Goal: Information Seeking & Learning: Learn about a topic

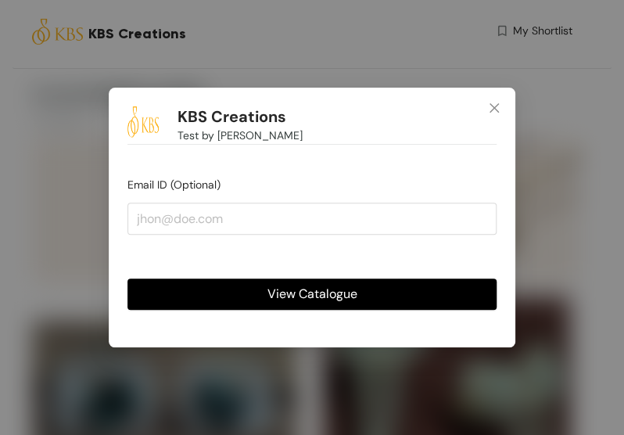
click at [309, 296] on span "View Catalogue" at bounding box center [312, 294] width 90 height 20
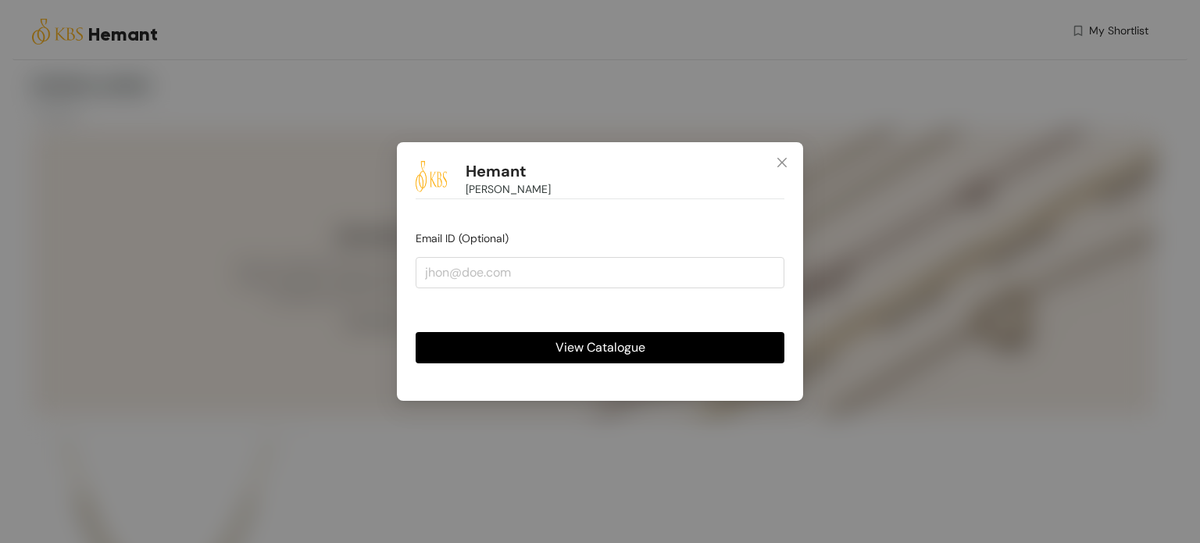
click at [603, 350] on span "View Catalogue" at bounding box center [601, 348] width 90 height 20
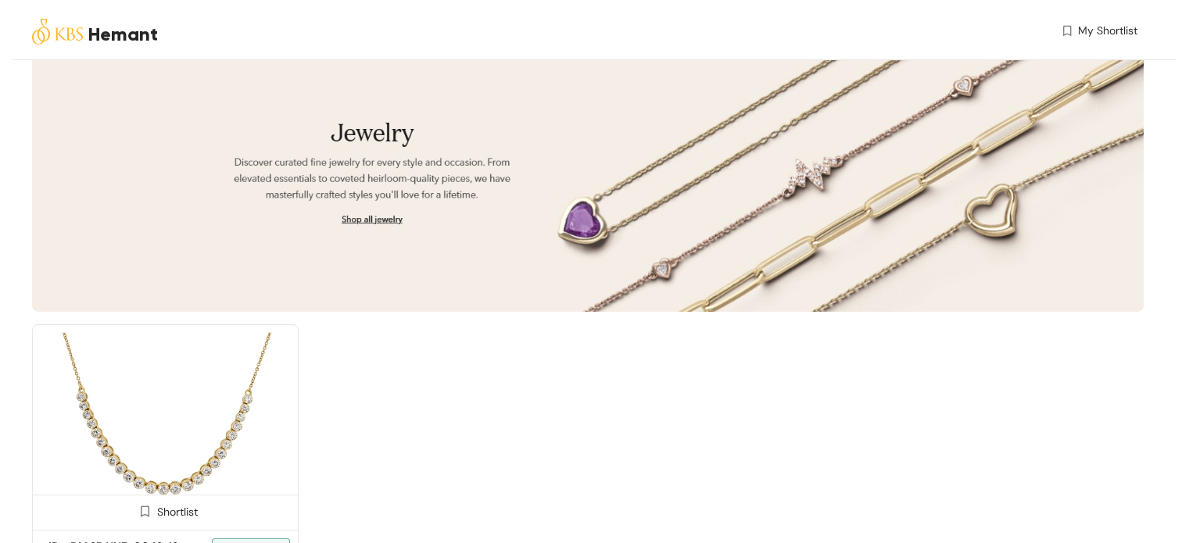
scroll to position [184, 0]
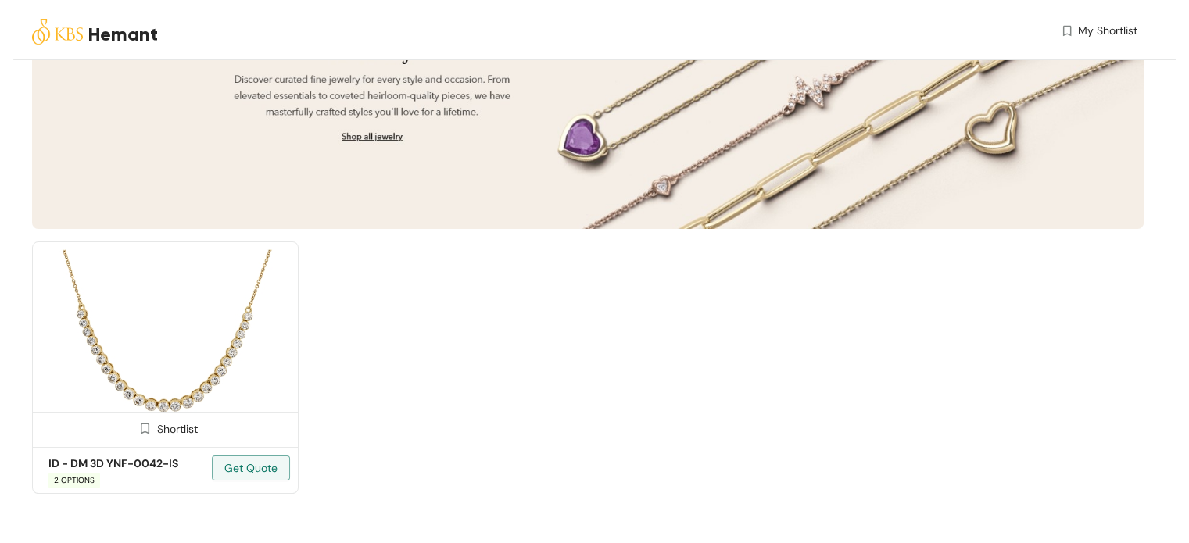
click at [158, 380] on img at bounding box center [165, 341] width 266 height 201
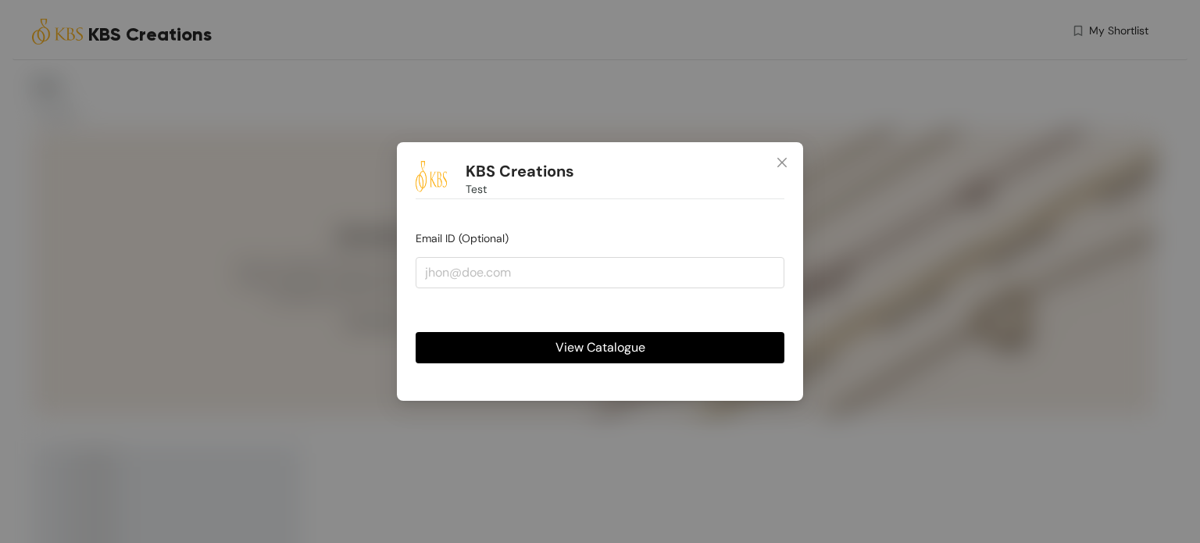
click at [636, 352] on span "View Catalogue" at bounding box center [601, 348] width 90 height 20
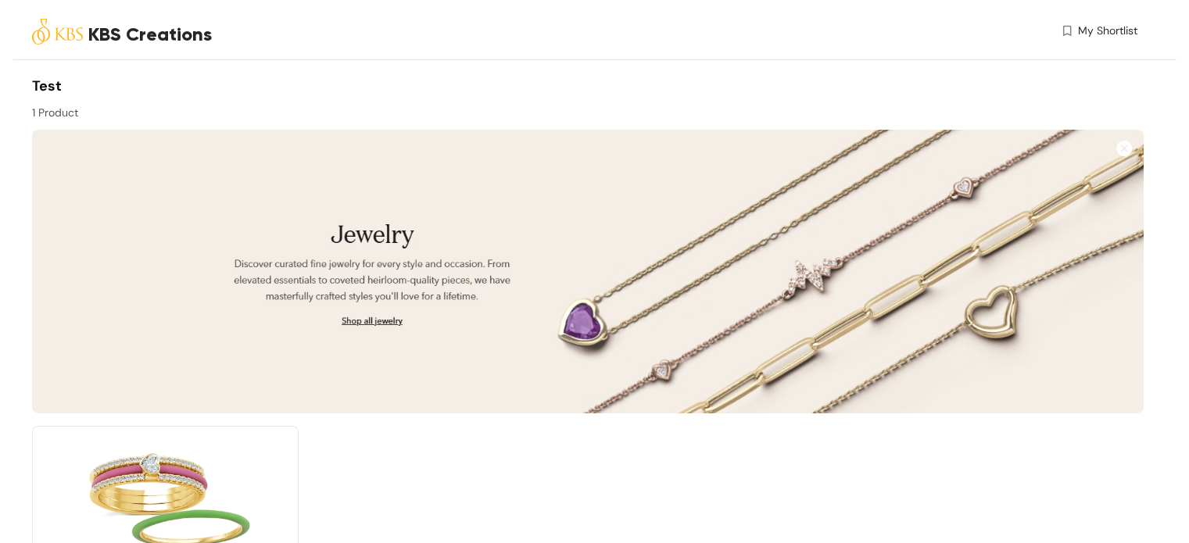
click at [631, 348] on img at bounding box center [587, 271] width 1111 height 283
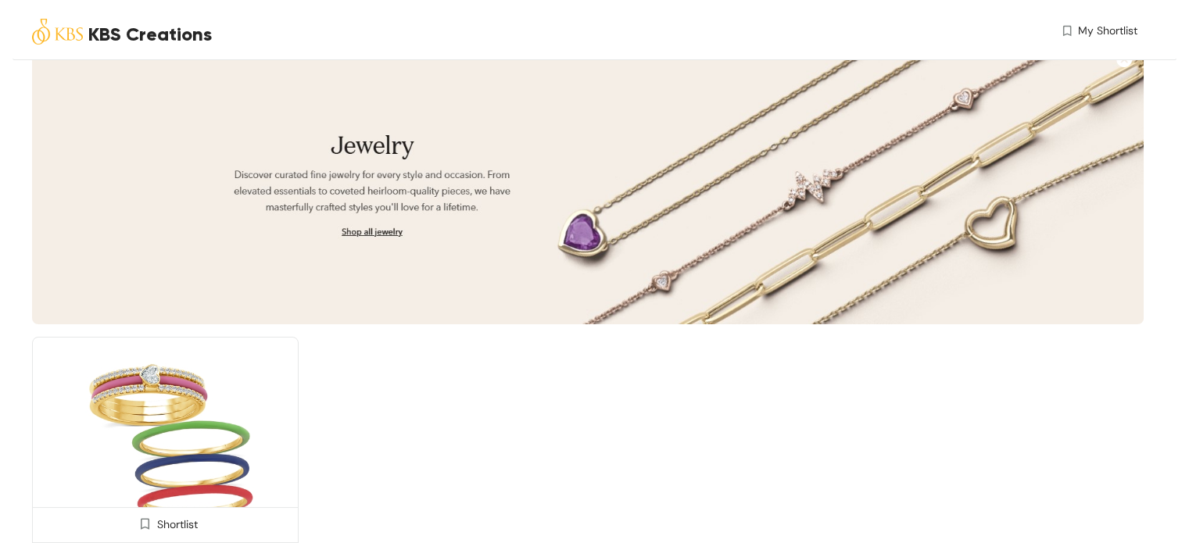
scroll to position [156, 0]
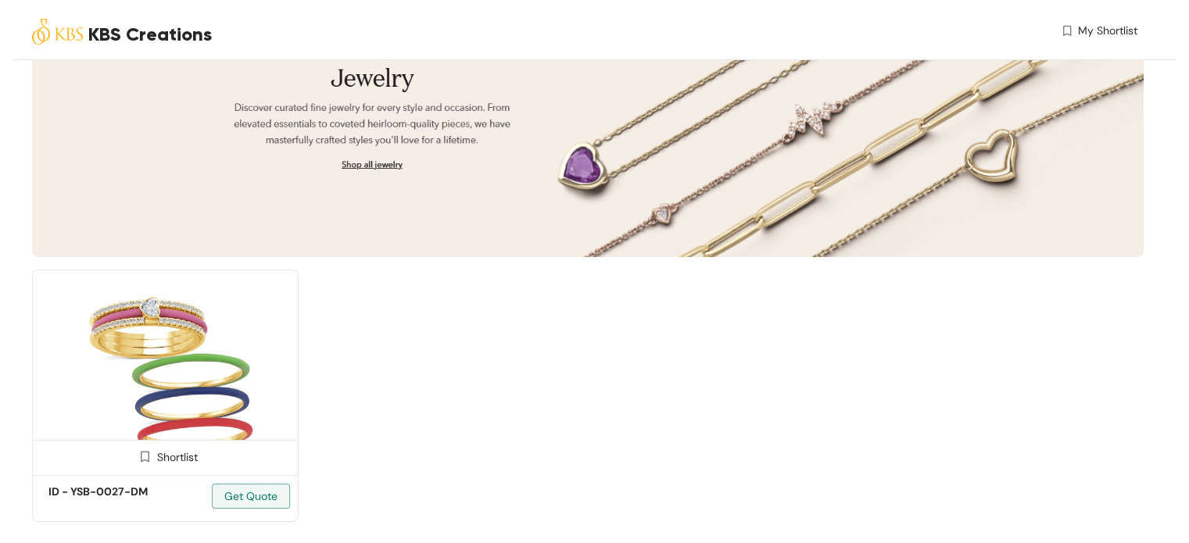
click at [166, 423] on img at bounding box center [165, 370] width 266 height 201
